Goal: Task Accomplishment & Management: Manage account settings

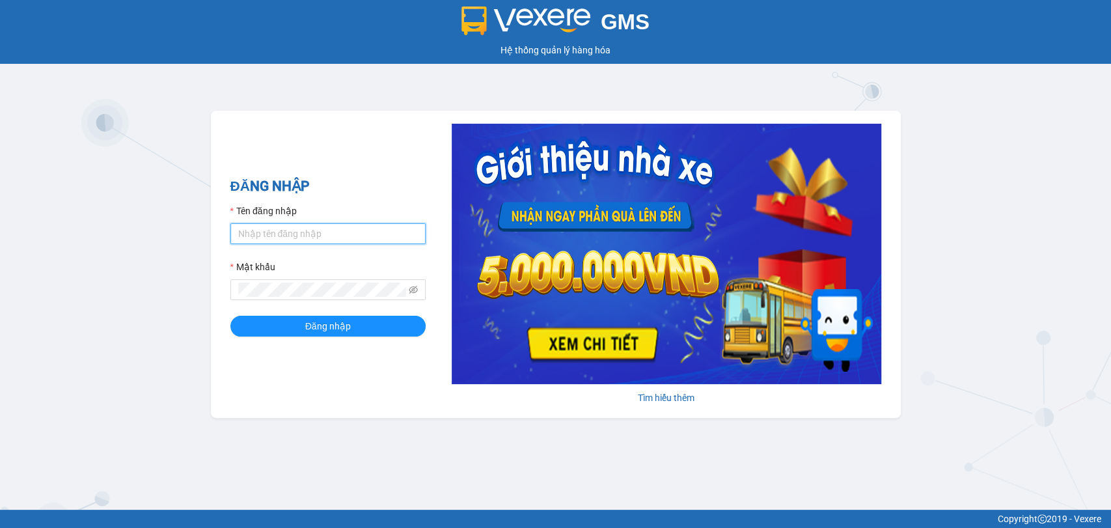
click at [307, 225] on input "Tên đăng nhập" at bounding box center [327, 233] width 195 height 21
type input "thuynhatrang.namhailimo"
click at [415, 290] on icon "eye-invisible" at bounding box center [413, 289] width 9 height 9
click at [230, 316] on button "Đăng nhập" at bounding box center [327, 326] width 195 height 21
